Goal: Information Seeking & Learning: Find specific fact

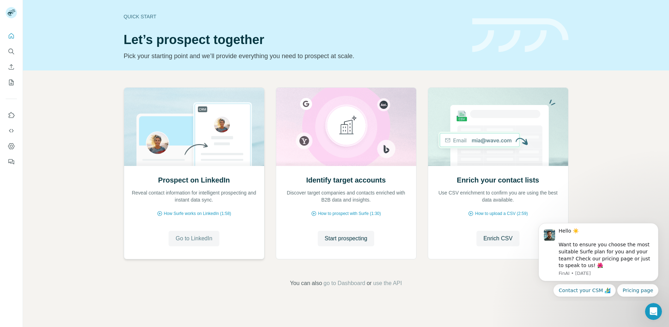
click at [195, 239] on span "Go to LinkedIn" at bounding box center [194, 238] width 37 height 8
click at [183, 240] on span "Go to LinkedIn" at bounding box center [194, 238] width 37 height 8
click at [202, 213] on span "How Surfe works on LinkedIn (1:58)" at bounding box center [197, 213] width 67 height 6
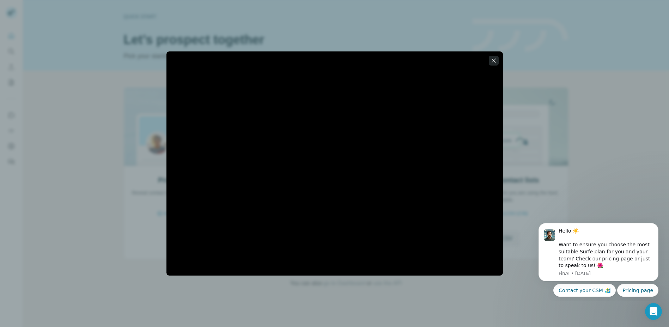
click at [493, 62] on icon "button" at bounding box center [493, 60] width 7 height 7
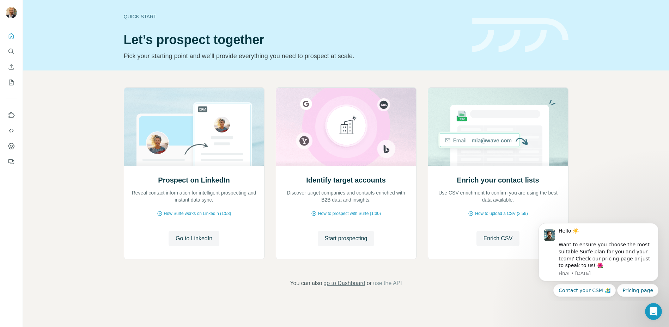
click at [348, 283] on span "go to Dashboard" at bounding box center [344, 283] width 42 height 8
click at [13, 86] on button "My lists" at bounding box center [11, 82] width 11 height 13
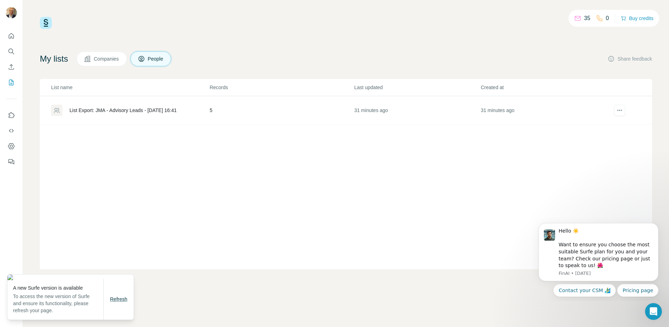
click at [116, 301] on span "Refresh" at bounding box center [118, 299] width 17 height 6
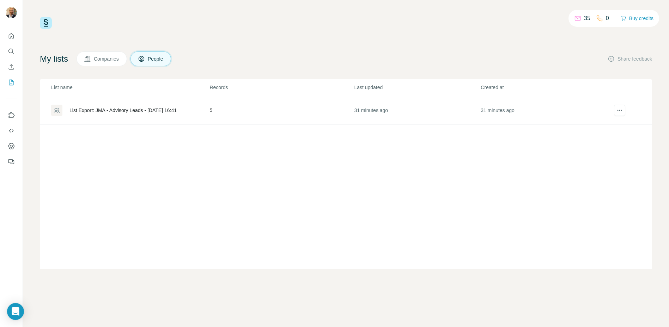
click at [107, 63] on button "Companies" at bounding box center [101, 58] width 50 height 15
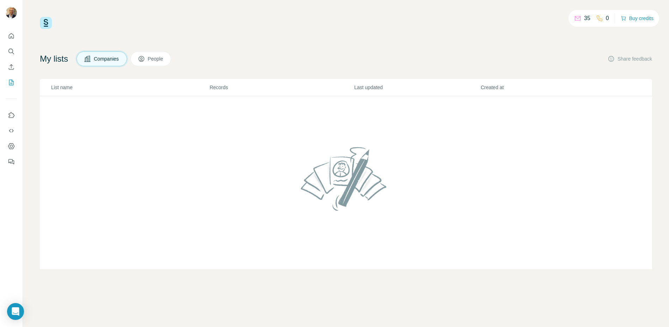
click at [158, 61] on span "People" at bounding box center [156, 58] width 16 height 7
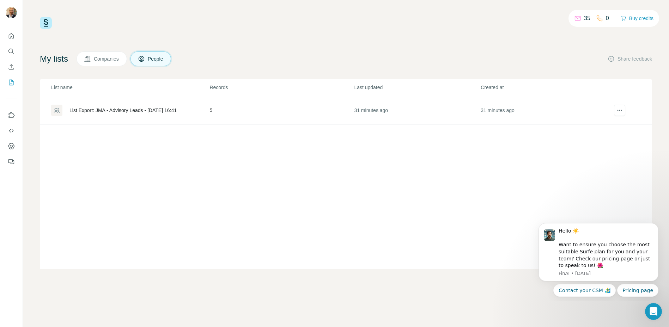
click at [98, 60] on span "Companies" at bounding box center [107, 58] width 26 height 7
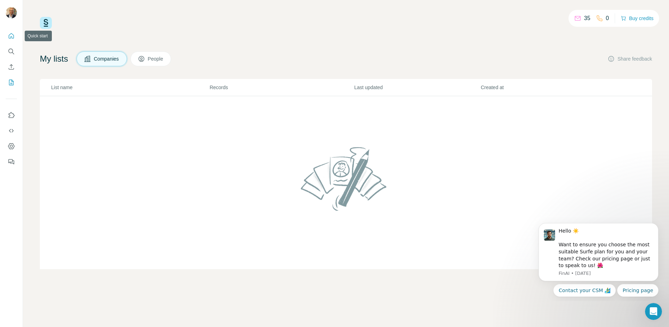
click at [8, 34] on icon "Quick start" at bounding box center [11, 35] width 7 height 7
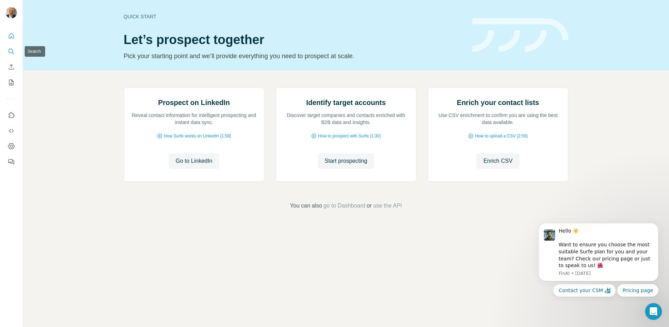
click at [11, 51] on icon "Search" at bounding box center [11, 51] width 7 height 7
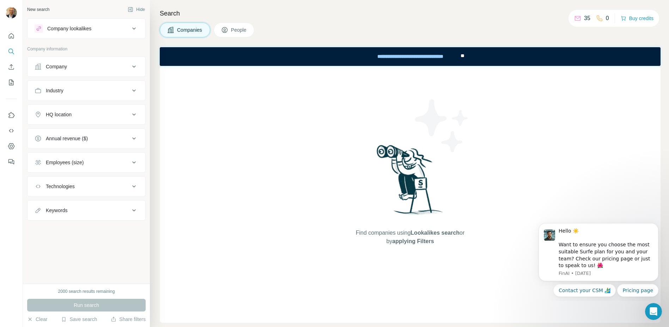
click at [101, 68] on div "Company" at bounding box center [82, 66] width 95 height 7
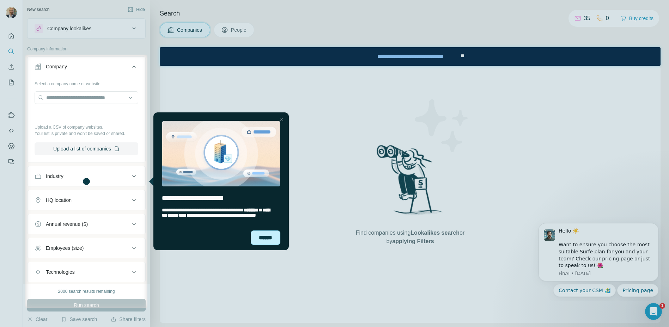
click at [258, 236] on div "******" at bounding box center [266, 237] width 30 height 14
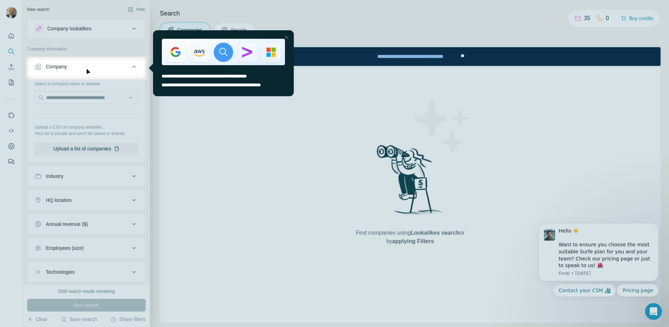
click at [98, 97] on div at bounding box center [334, 203] width 669 height 247
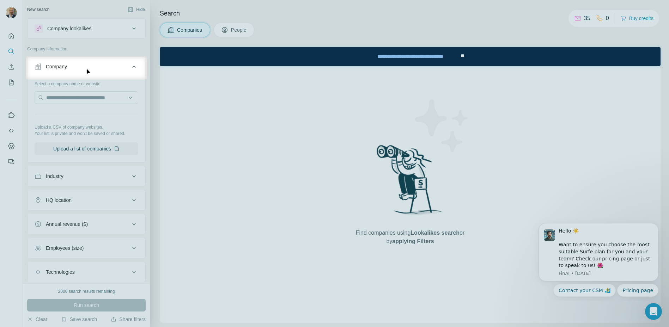
click at [122, 67] on div "Company" at bounding box center [82, 66] width 95 height 7
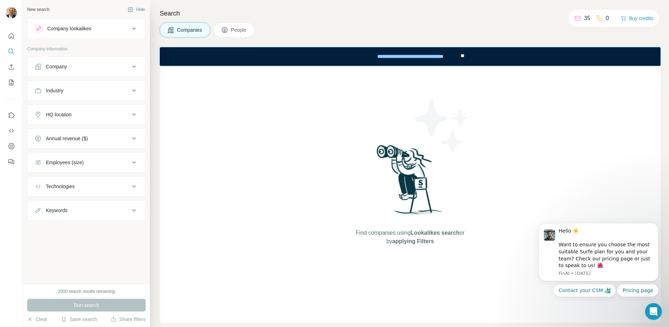
click at [122, 67] on div "Company" at bounding box center [82, 66] width 95 height 7
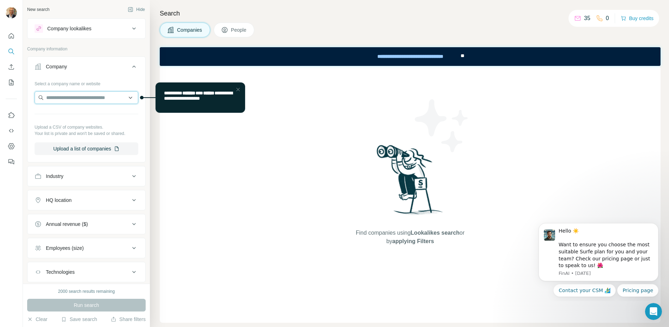
click at [99, 100] on input "text" at bounding box center [87, 97] width 104 height 13
type input "********"
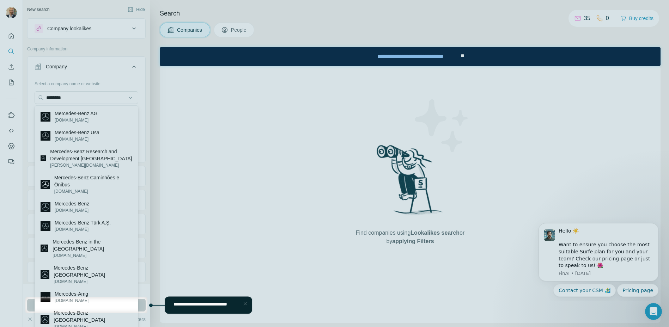
click at [86, 116] on div at bounding box center [334, 148] width 669 height 297
click at [75, 119] on div at bounding box center [334, 148] width 669 height 297
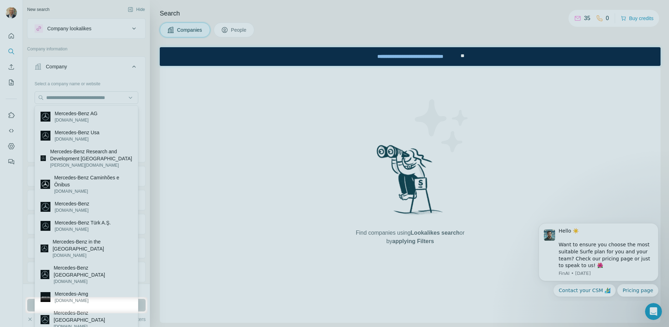
click at [142, 305] on div "Run search" at bounding box center [86, 305] width 118 height 13
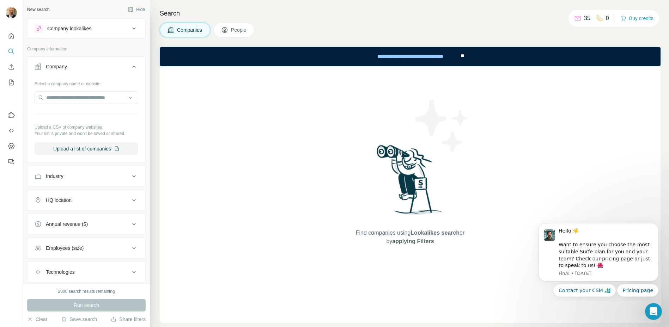
click at [84, 305] on div "Run search" at bounding box center [86, 305] width 118 height 13
click at [89, 99] on input "text" at bounding box center [87, 97] width 104 height 13
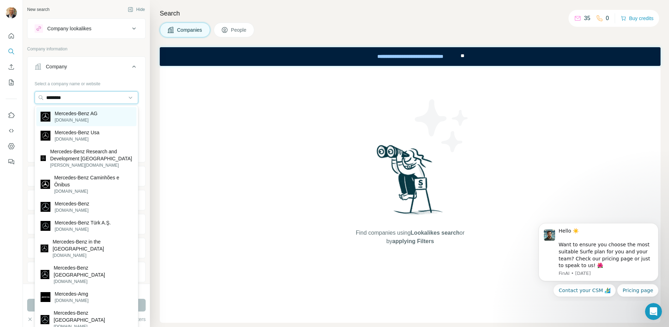
type input "********"
click at [84, 115] on p "Mercedes-Benz AG" at bounding box center [76, 113] width 43 height 7
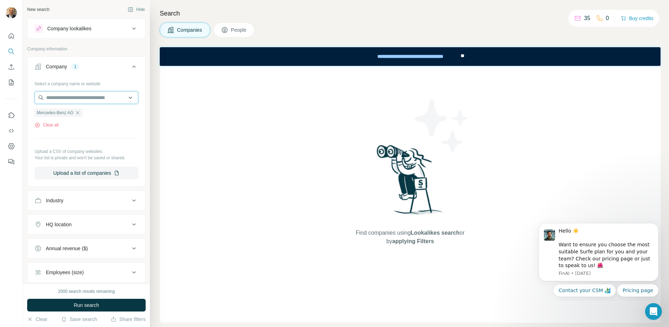
click at [87, 100] on input "text" at bounding box center [87, 97] width 104 height 13
click at [94, 54] on div "Company information" at bounding box center [86, 51] width 118 height 11
click at [128, 205] on button "Industry" at bounding box center [86, 200] width 118 height 17
click at [99, 215] on input at bounding box center [82, 218] width 87 height 8
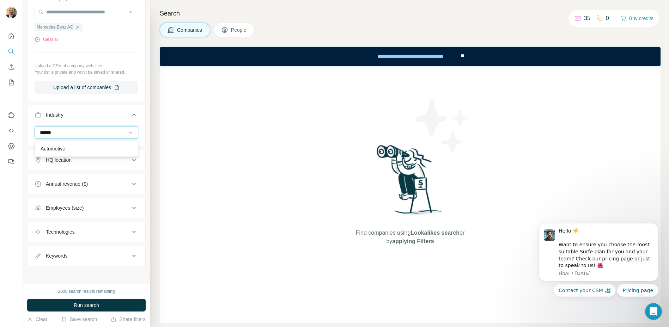
type input "******"
click at [77, 148] on div "Automotive" at bounding box center [87, 148] width 92 height 7
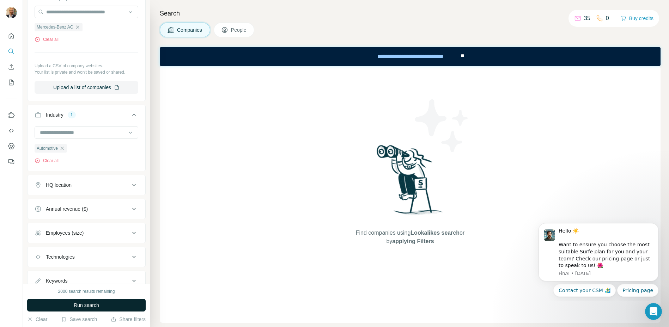
click at [86, 307] on span "Run search" at bounding box center [86, 305] width 25 height 7
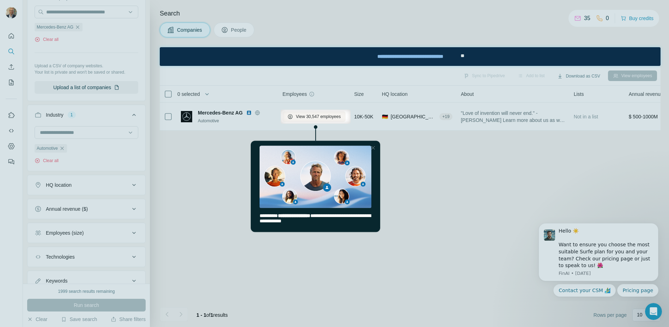
click at [626, 76] on div at bounding box center [334, 55] width 669 height 110
click at [236, 31] on div at bounding box center [334, 55] width 669 height 110
click at [234, 31] on div at bounding box center [334, 55] width 669 height 110
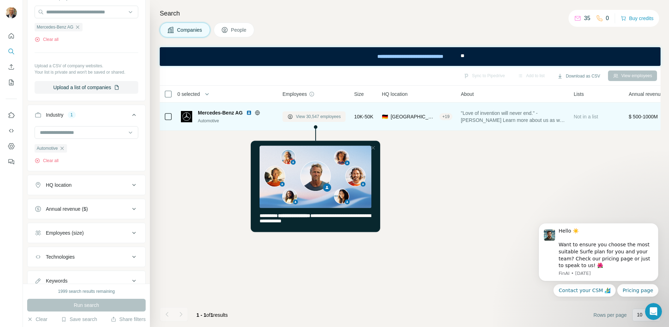
click at [300, 117] on span "View 30,547 employees" at bounding box center [318, 116] width 45 height 6
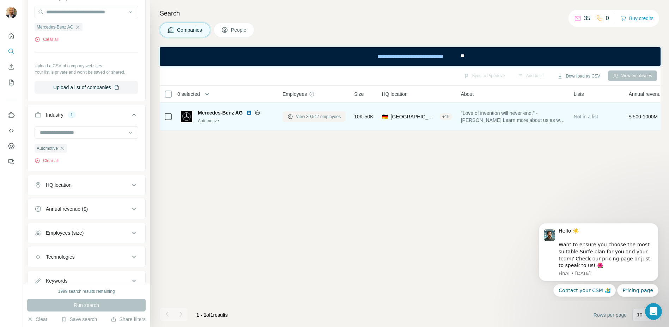
scroll to position [196, 0]
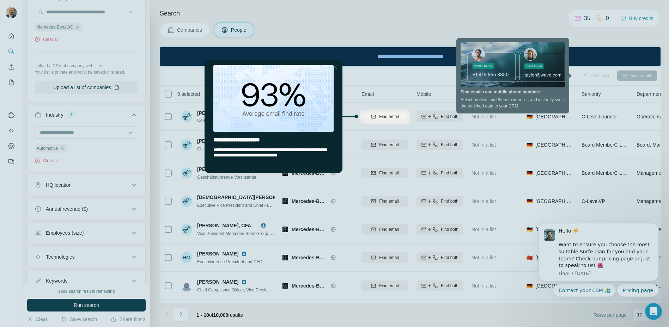
click at [362, 38] on div at bounding box center [334, 55] width 669 height 110
click at [244, 33] on div at bounding box center [334, 55] width 669 height 110
click at [314, 27] on div at bounding box center [334, 55] width 669 height 110
click at [507, 31] on div at bounding box center [334, 55] width 669 height 110
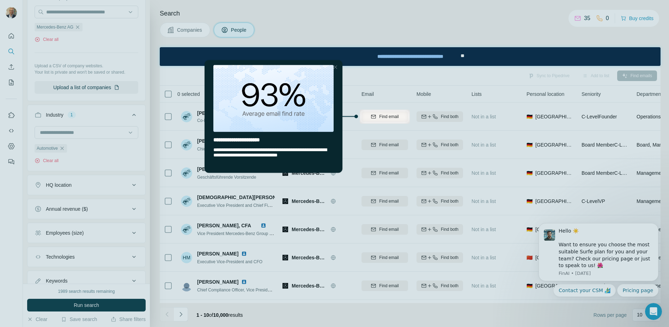
click at [13, 148] on div at bounding box center [334, 226] width 669 height 204
click at [11, 146] on div at bounding box center [334, 226] width 669 height 204
drag, startPoint x: 299, startPoint y: 16, endPoint x: 289, endPoint y: 21, distance: 11.3
click at [298, 16] on div at bounding box center [334, 55] width 669 height 110
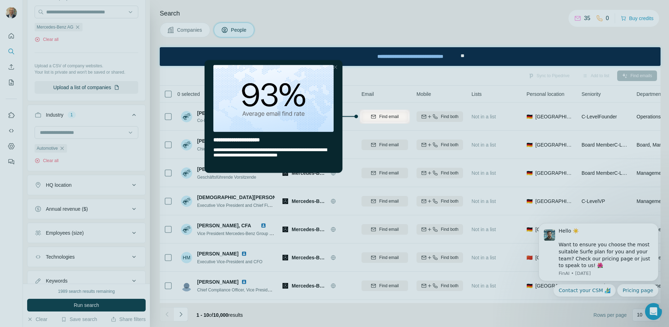
click at [336, 68] on div at bounding box center [335, 67] width 8 height 8
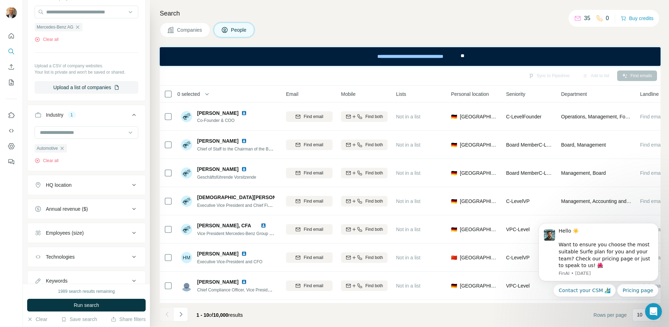
scroll to position [0, 106]
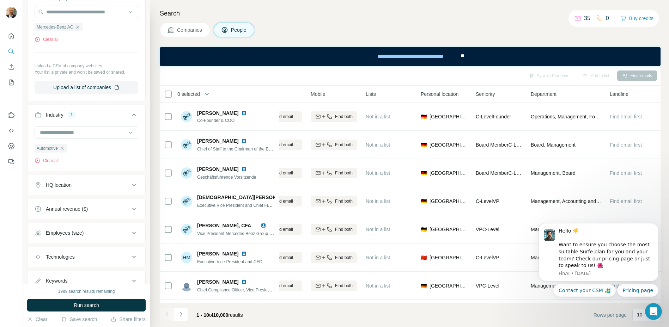
click at [492, 91] on span "Seniority" at bounding box center [484, 94] width 19 height 7
click at [492, 92] on span "Seniority" at bounding box center [484, 94] width 19 height 7
click at [11, 144] on icon "Dashboard" at bounding box center [11, 146] width 7 height 7
